Goal: Information Seeking & Learning: Find specific page/section

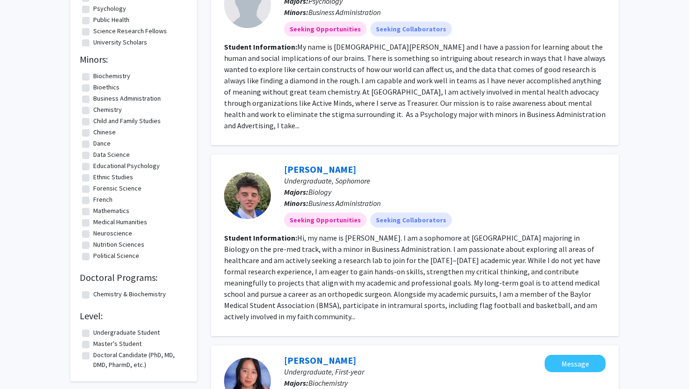
scroll to position [316, 0]
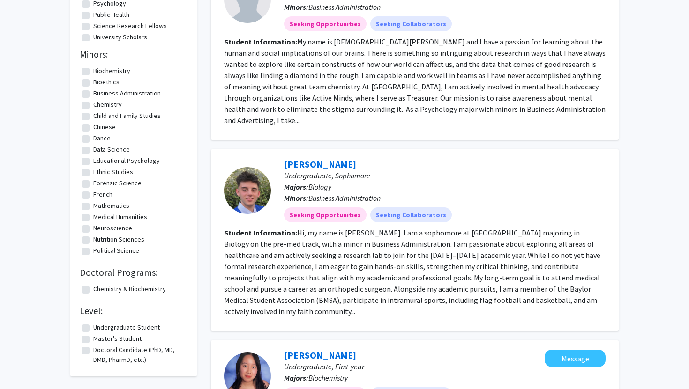
click at [538, 279] on fg-read-more "Hi, my name is [PERSON_NAME]. I am a sophomore at [GEOGRAPHIC_DATA] majoring in…" at bounding box center [412, 272] width 376 height 88
click at [348, 158] on link "[PERSON_NAME]" at bounding box center [320, 164] width 72 height 12
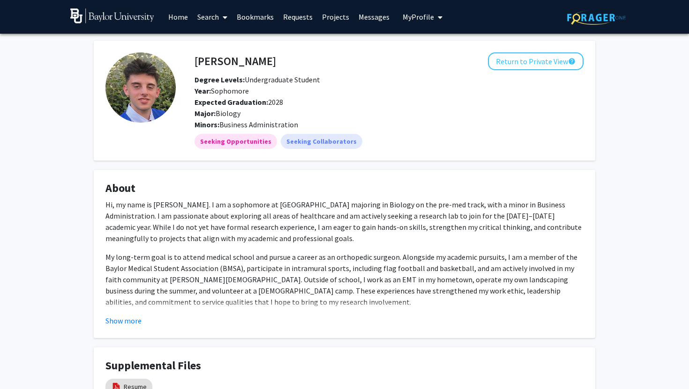
click at [202, 20] on link "Search" at bounding box center [212, 16] width 39 height 33
click at [218, 41] on span "Faculty/Staff" at bounding box center [227, 43] width 69 height 19
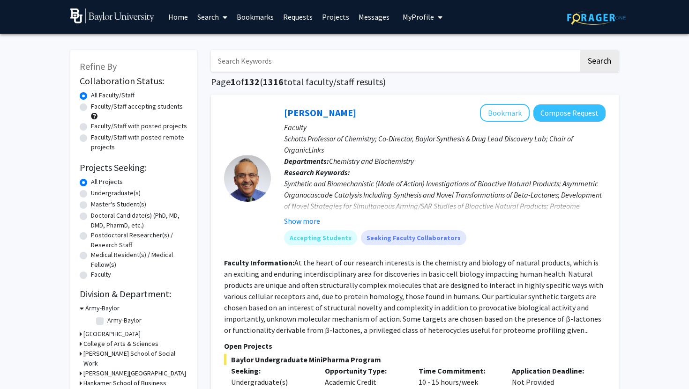
click at [246, 62] on input "Search Keywords" at bounding box center [395, 61] width 368 height 22
type input "biology"
click at [604, 59] on button "Search" at bounding box center [599, 61] width 38 height 22
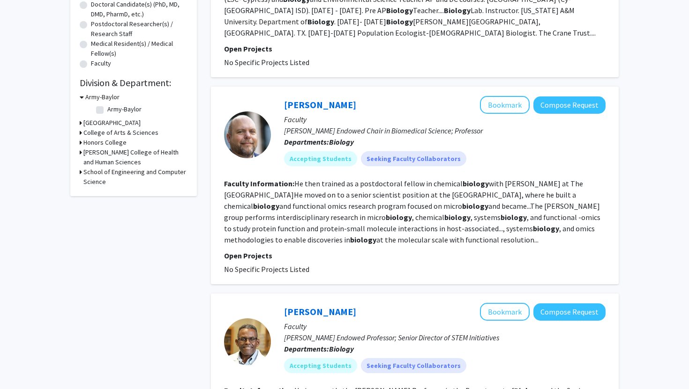
scroll to position [213, 0]
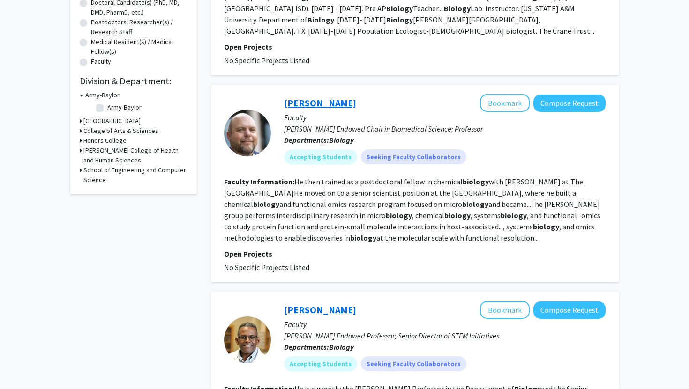
click at [317, 97] on link "Aaron Wright" at bounding box center [320, 103] width 72 height 12
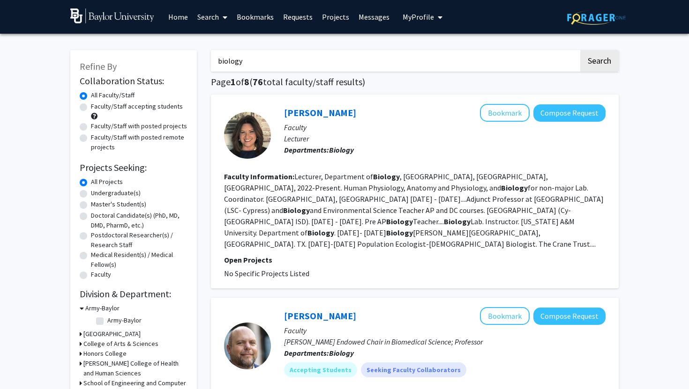
click at [210, 20] on link "Search" at bounding box center [212, 16] width 39 height 33
click at [218, 58] on span "Students" at bounding box center [221, 61] width 57 height 19
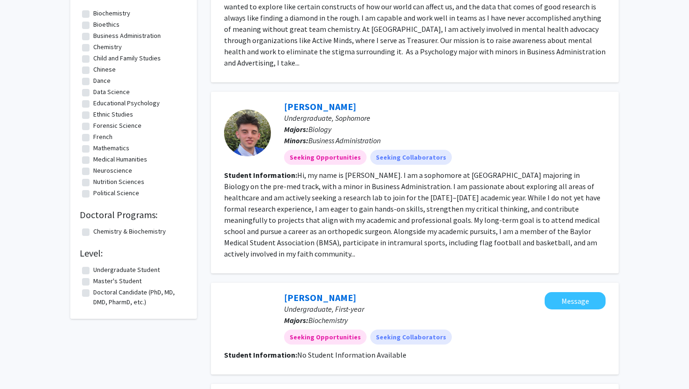
scroll to position [373, 0]
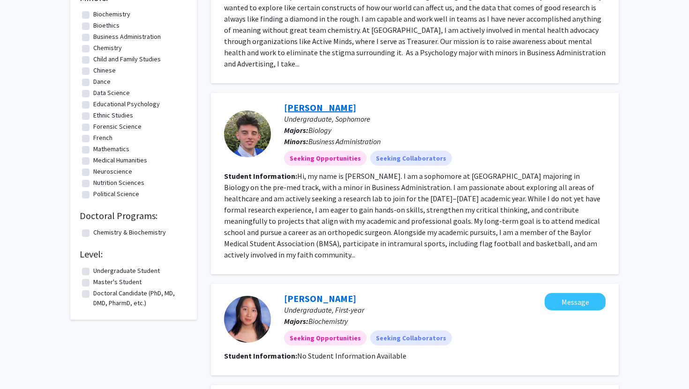
click at [334, 102] on link "[PERSON_NAME]" at bounding box center [320, 108] width 72 height 12
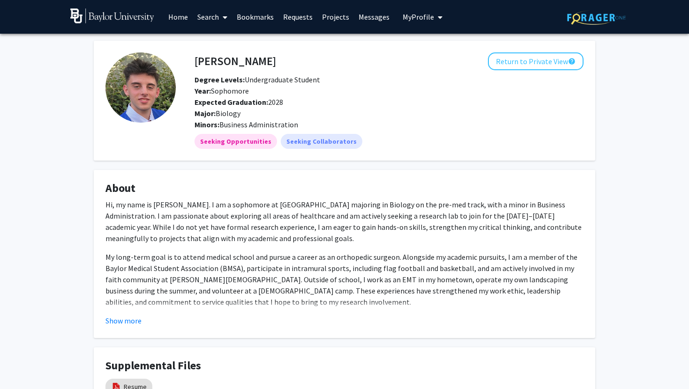
click at [334, 82] on div "Degree Levels: Undergraduate Student" at bounding box center [342, 79] width 311 height 11
click at [133, 324] on button "Show more" at bounding box center [123, 320] width 36 height 11
